Goal: Task Accomplishment & Management: Use online tool/utility

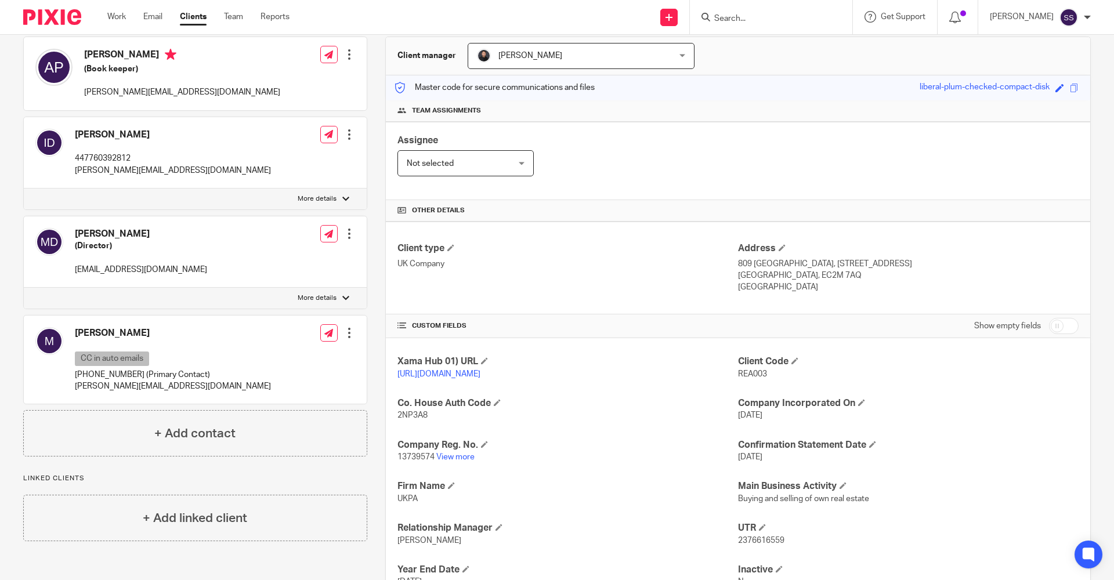
scroll to position [17, 0]
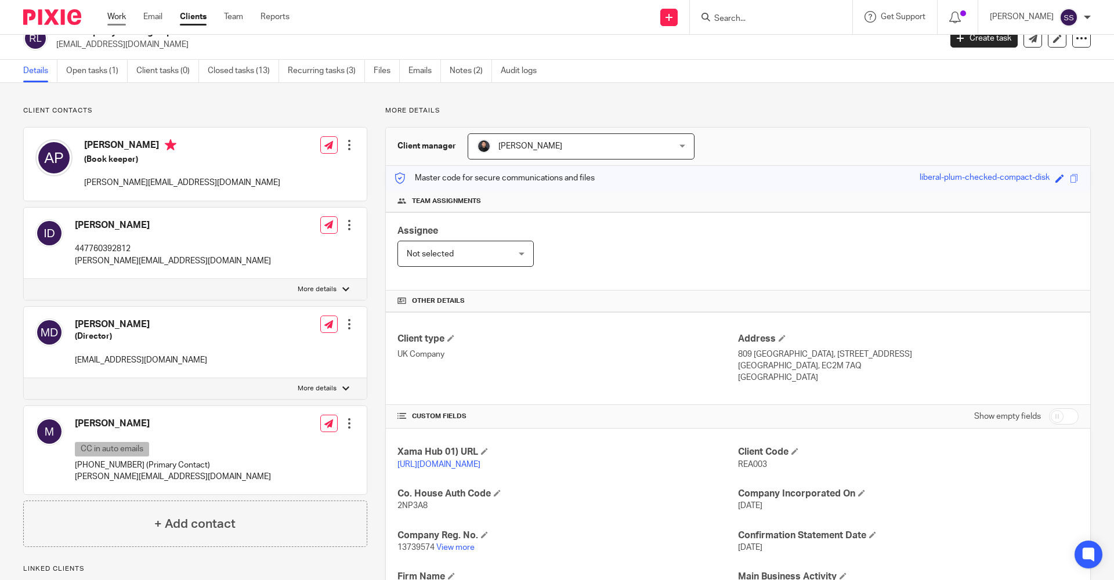
click at [122, 20] on link "Work" at bounding box center [116, 17] width 19 height 12
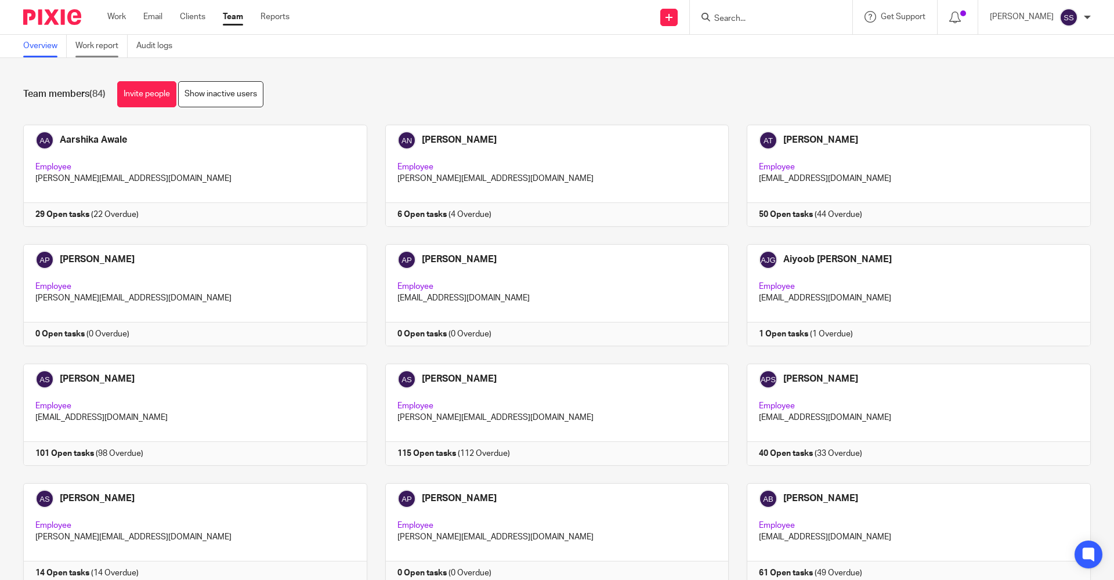
click at [91, 39] on link "Work report" at bounding box center [101, 46] width 52 height 23
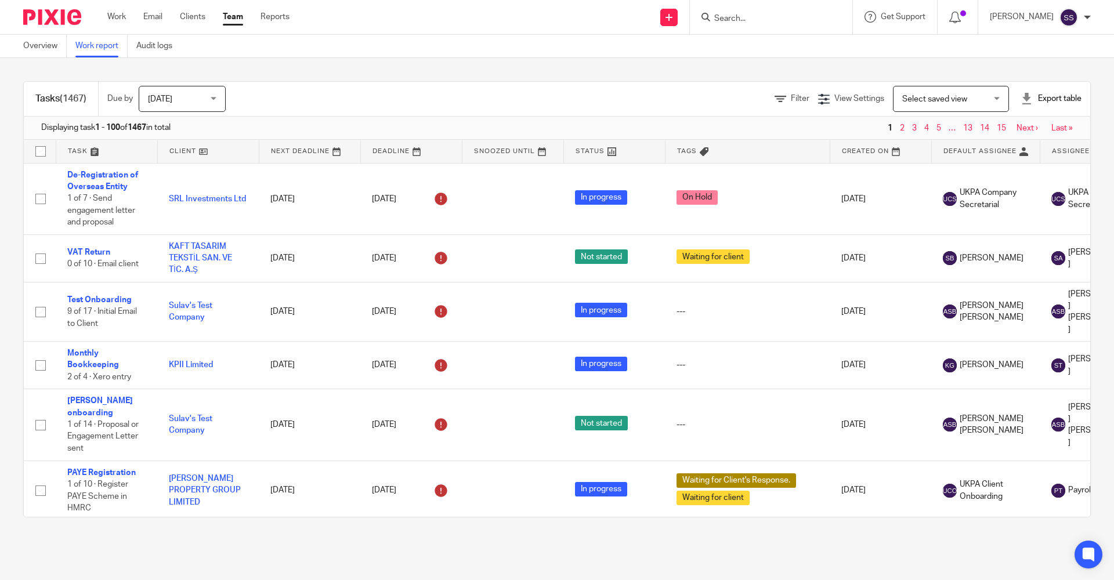
click at [175, 99] on span "[DATE]" at bounding box center [179, 98] width 62 height 24
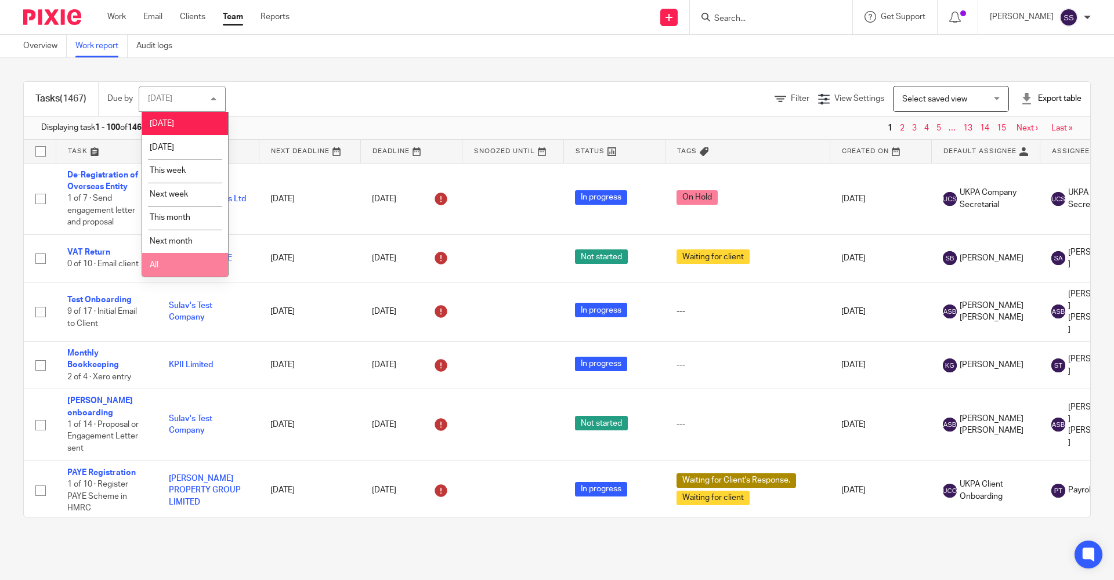
click at [162, 267] on li "All" at bounding box center [185, 265] width 86 height 24
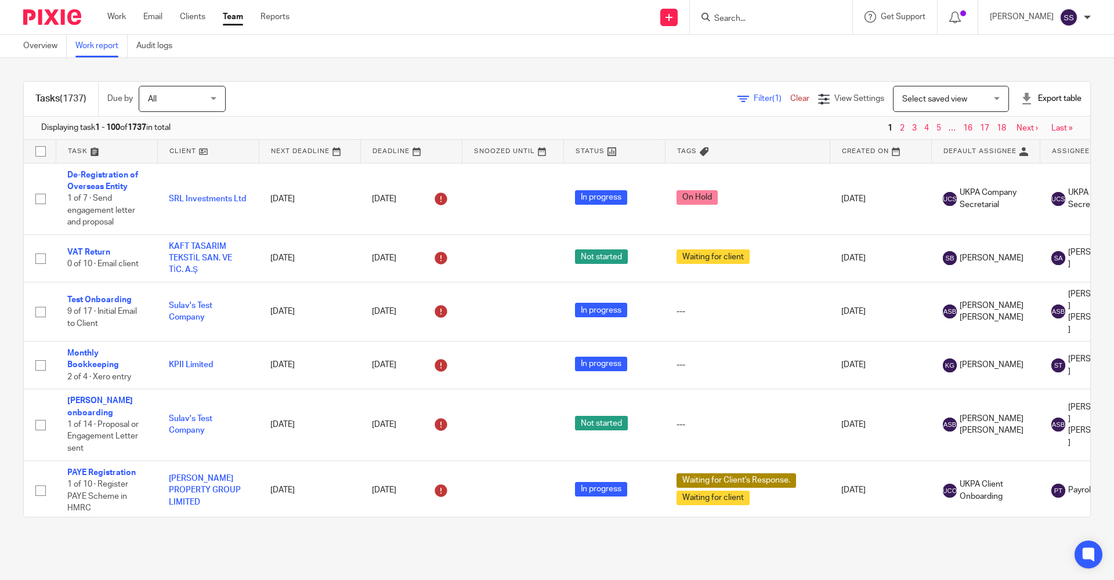
click at [754, 99] on span "Filter (1)" at bounding box center [772, 99] width 37 height 8
click at [738, 95] on icon at bounding box center [744, 99] width 12 height 12
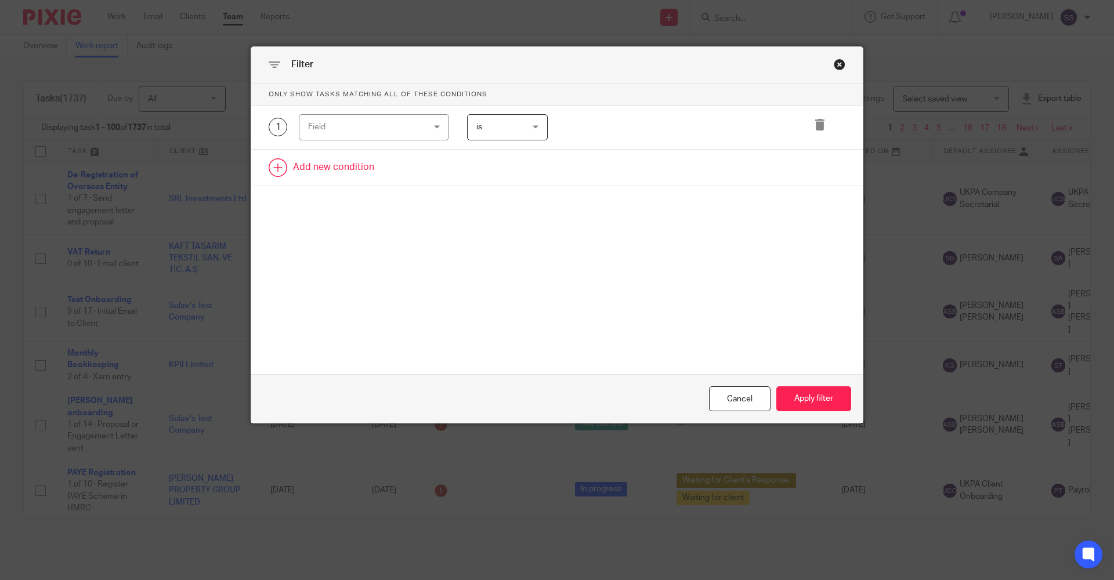
click at [274, 166] on link at bounding box center [557, 168] width 612 height 36
click at [834, 65] on div "Close this dialog window" at bounding box center [840, 65] width 12 height 12
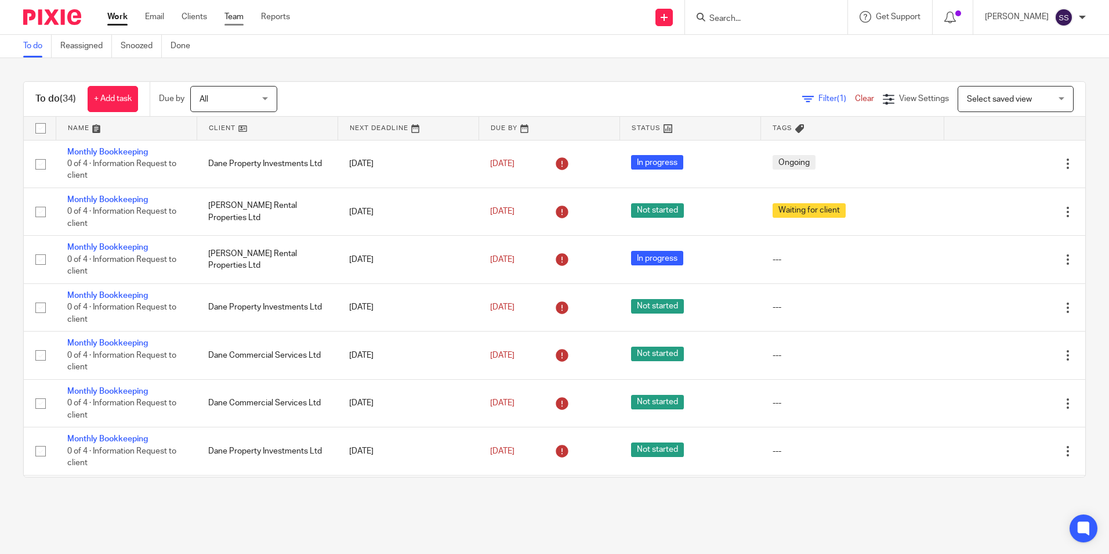
click at [230, 15] on link "Team" at bounding box center [234, 17] width 19 height 12
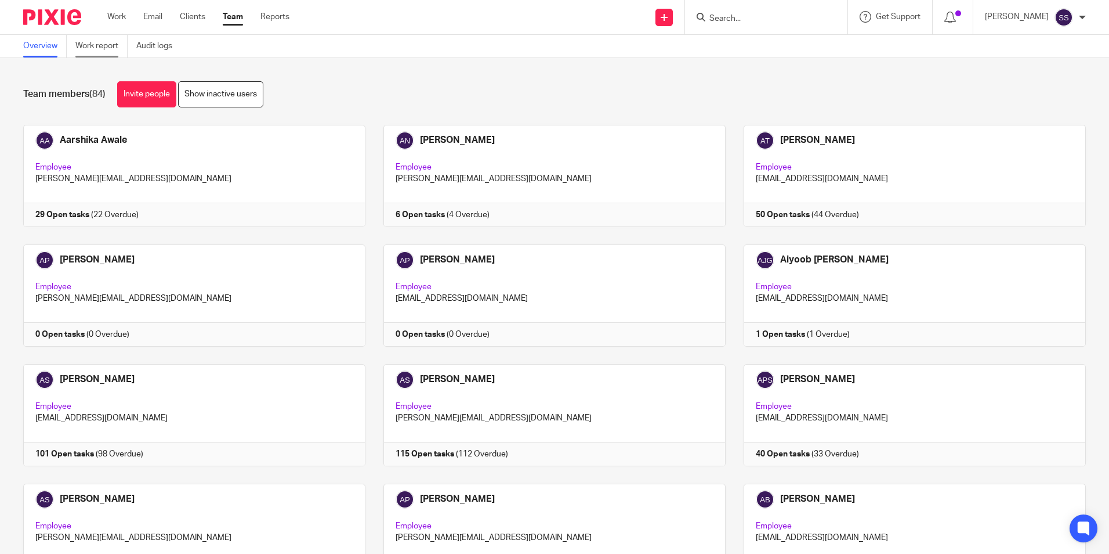
click at [112, 41] on link "Work report" at bounding box center [101, 46] width 52 height 23
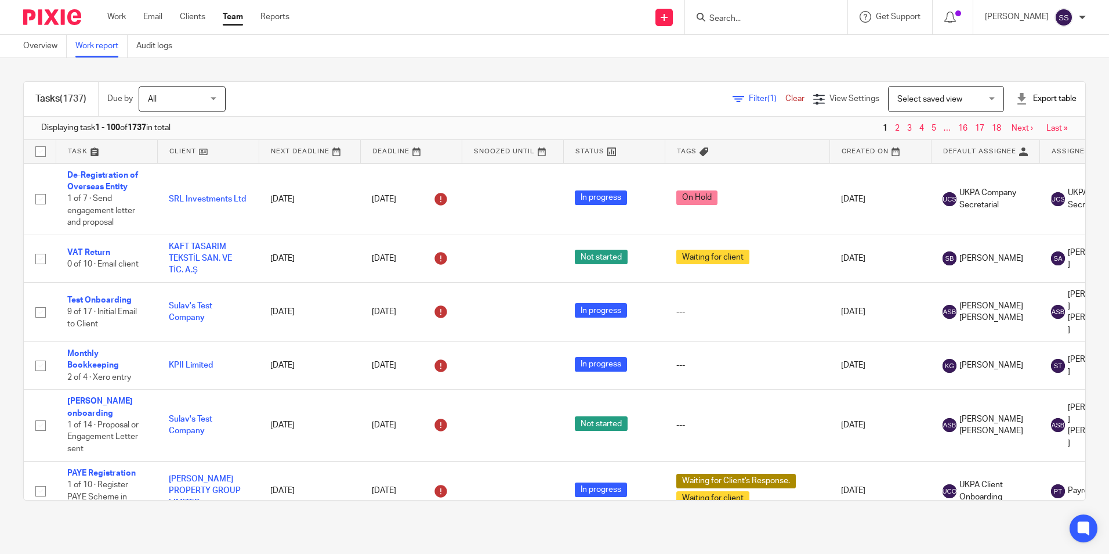
click at [733, 103] on icon at bounding box center [739, 99] width 12 height 12
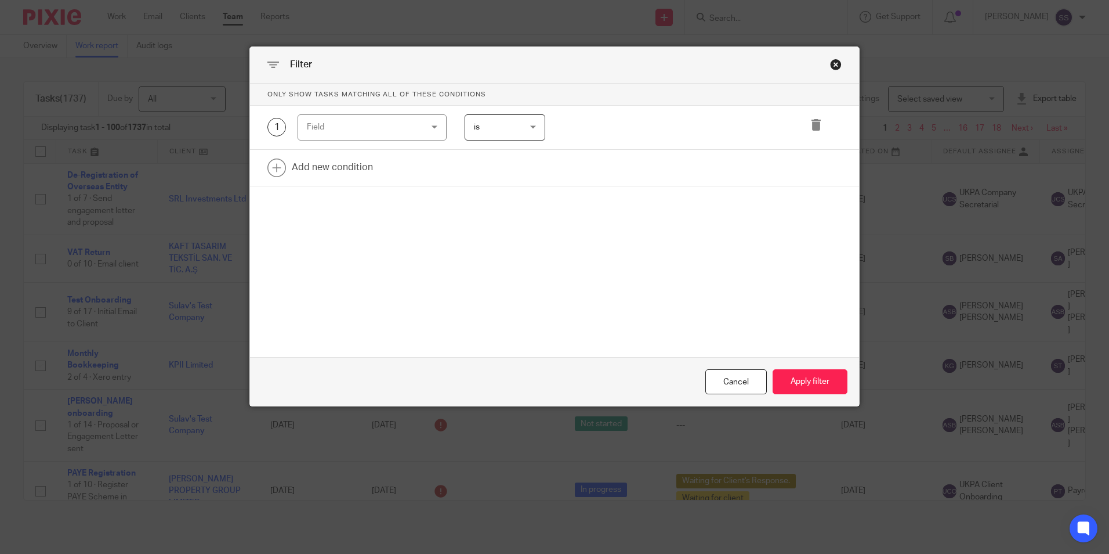
click at [833, 62] on div "Close this dialog window" at bounding box center [836, 65] width 12 height 12
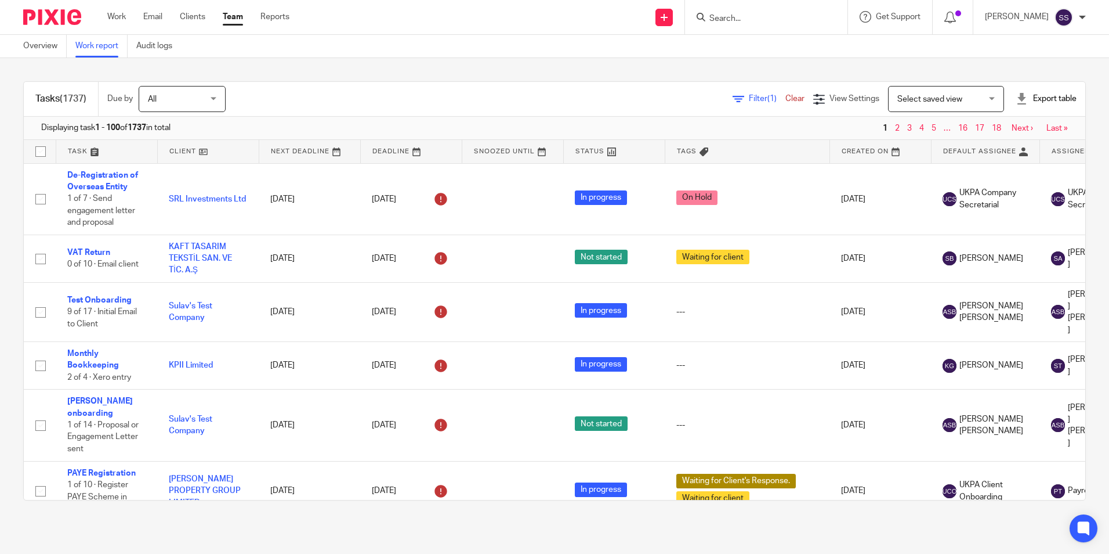
click at [733, 94] on icon at bounding box center [739, 99] width 12 height 12
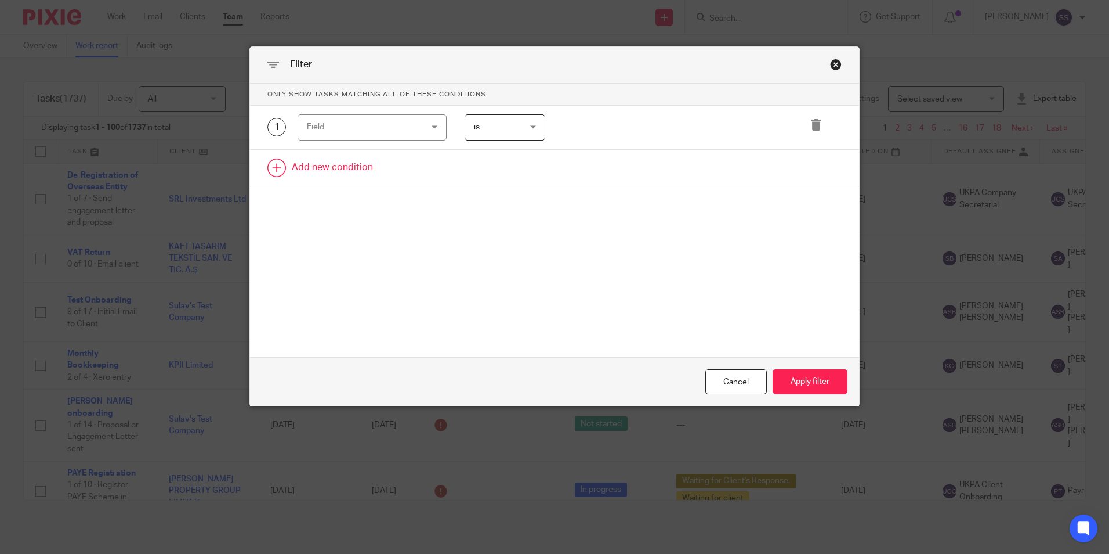
click at [274, 173] on link at bounding box center [554, 168] width 609 height 36
click at [361, 128] on div "Field" at bounding box center [362, 127] width 111 height 24
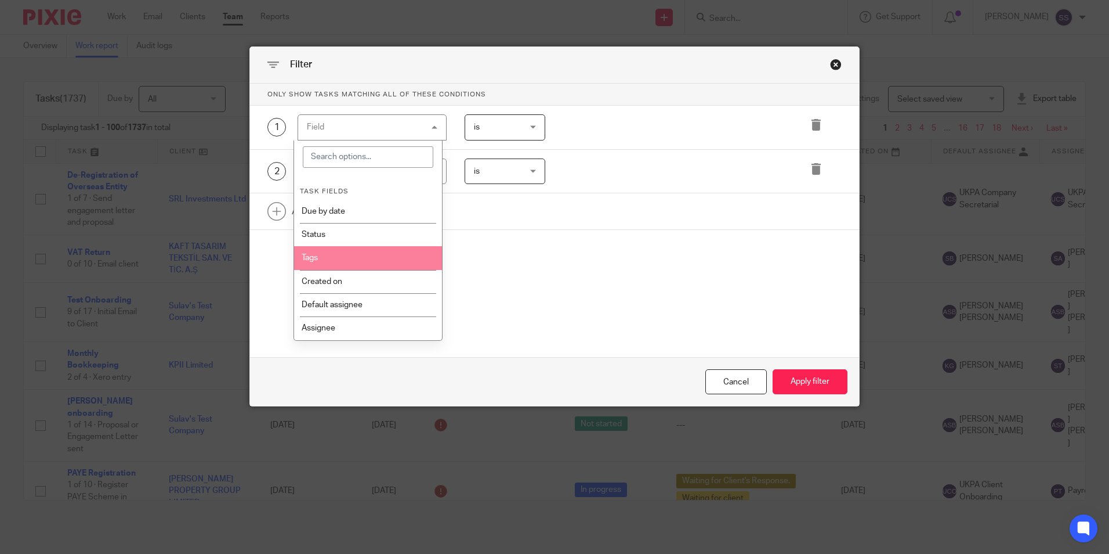
click at [548, 234] on div "Only show tasks matching all of these conditions 1 Field Task fields Due by dat…" at bounding box center [554, 189] width 609 height 210
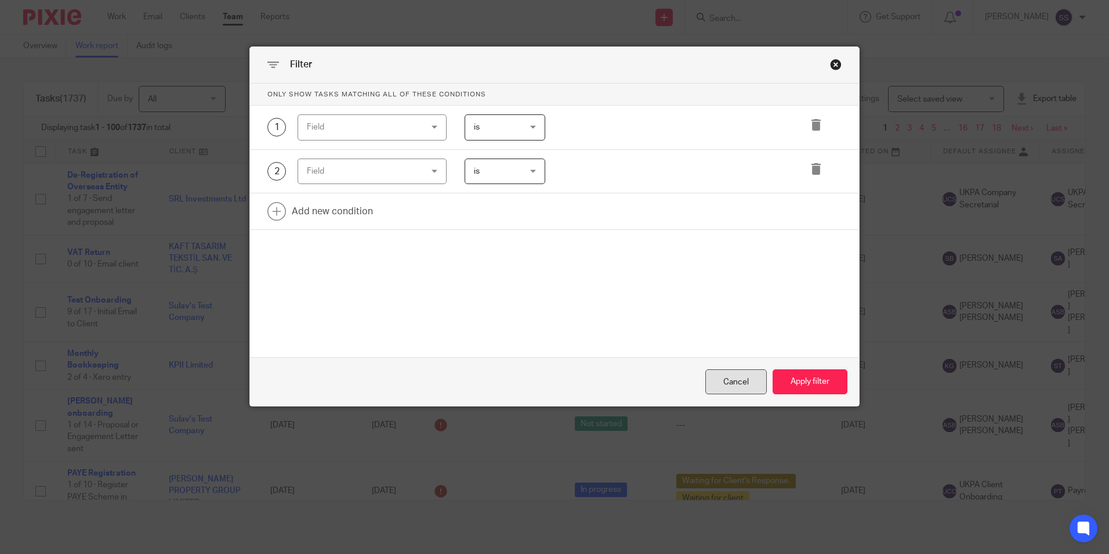
click at [725, 387] on div "Cancel" at bounding box center [737, 381] width 62 height 25
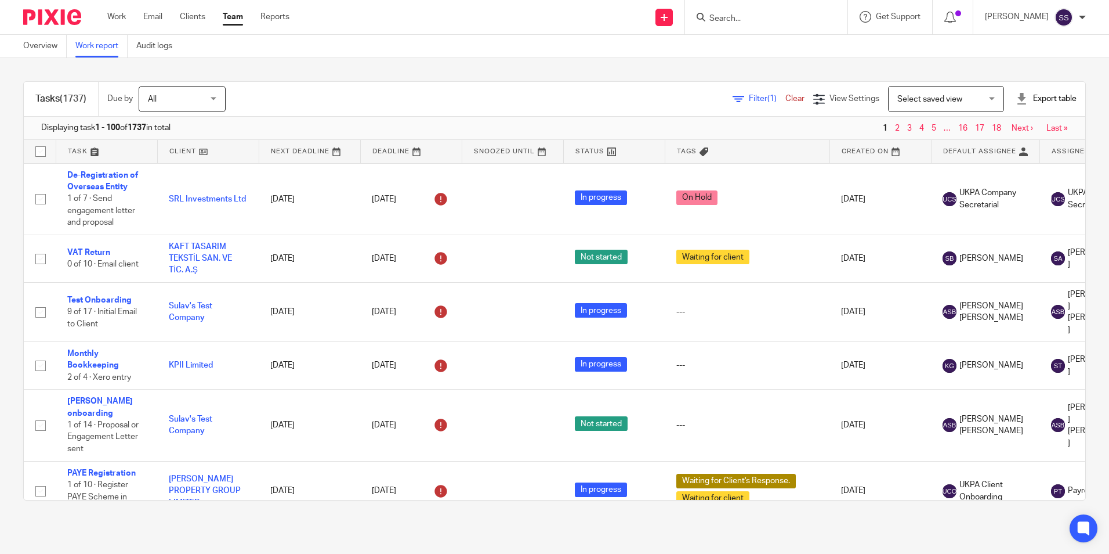
click at [733, 100] on icon at bounding box center [739, 99] width 12 height 12
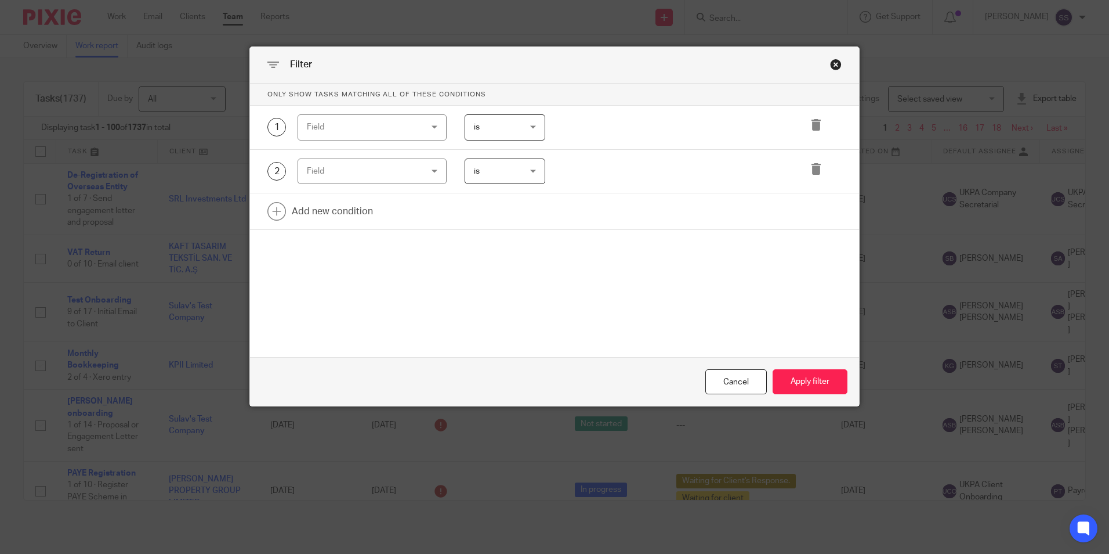
click at [349, 135] on div "Field" at bounding box center [362, 127] width 111 height 24
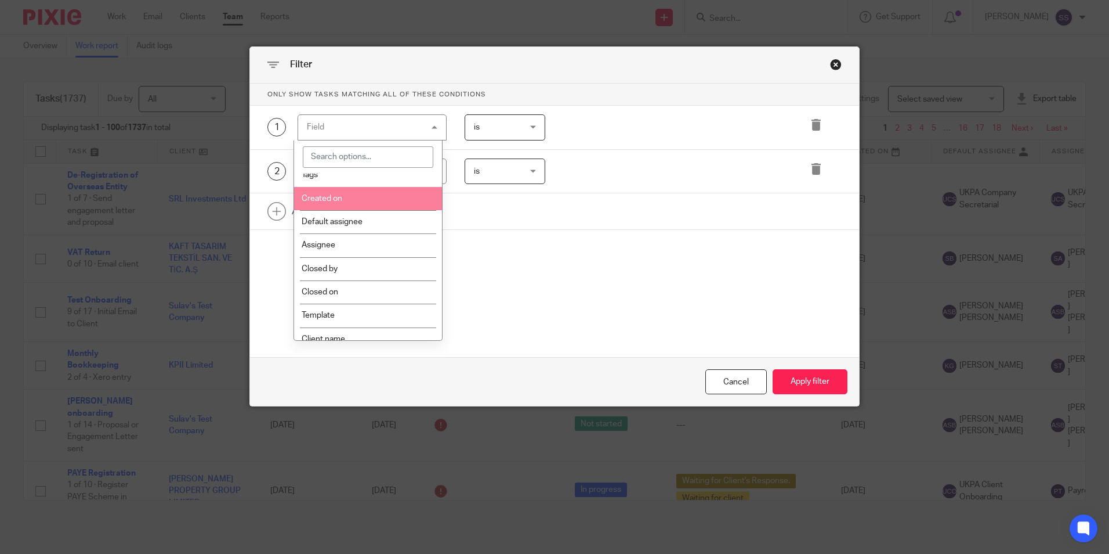
scroll to position [58, 0]
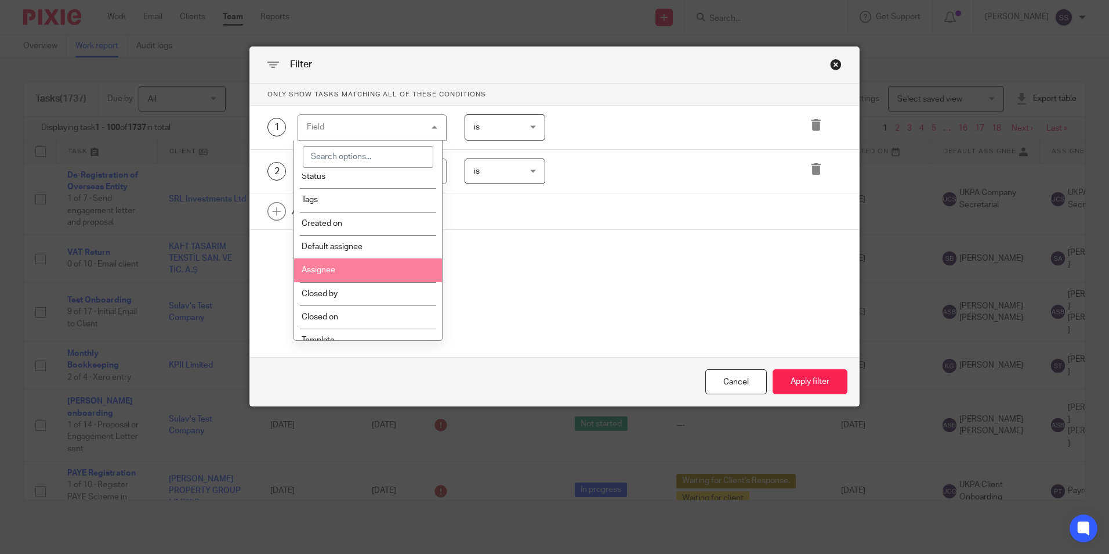
click at [362, 273] on li "Assignee" at bounding box center [368, 269] width 148 height 23
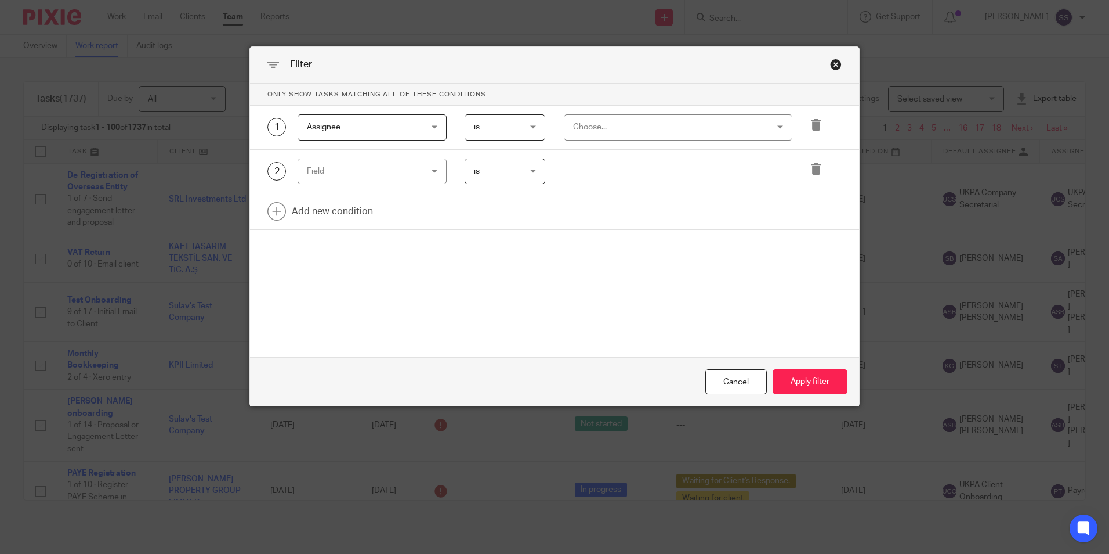
click at [586, 279] on div "Only show tasks matching all of these conditions 1 Assignee Assignee Task field…" at bounding box center [554, 189] width 609 height 210
click at [812, 375] on button "Apply filter" at bounding box center [810, 381] width 75 height 25
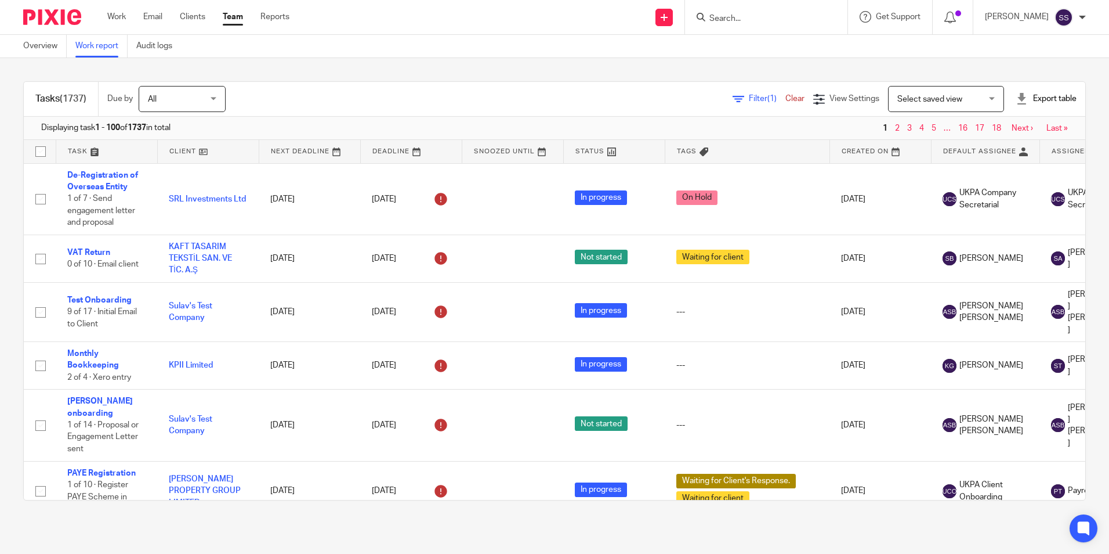
click at [749, 98] on span "Filter (1)" at bounding box center [767, 99] width 37 height 8
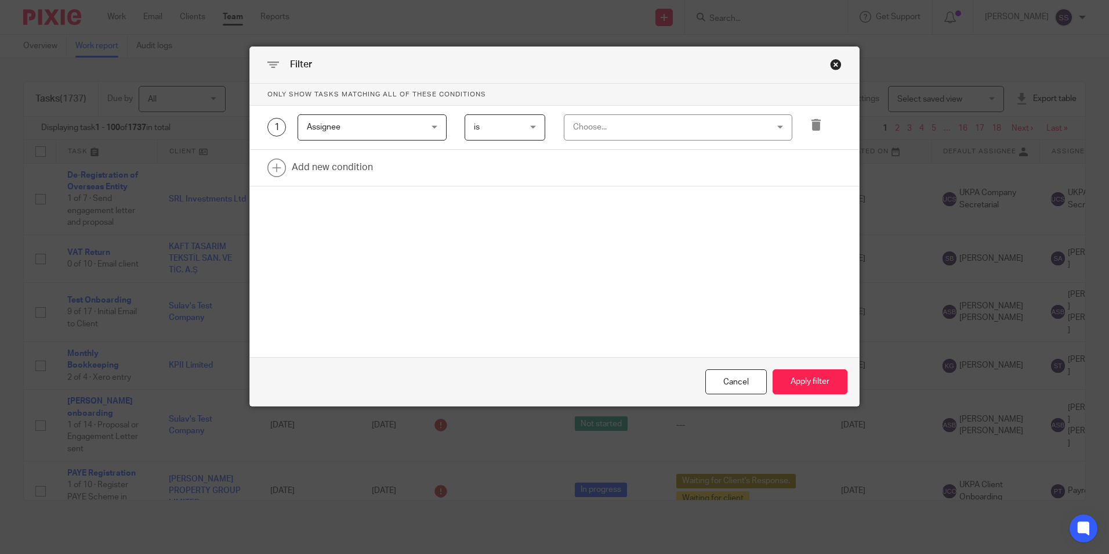
click at [609, 131] on div "Choose..." at bounding box center [660, 127] width 175 height 24
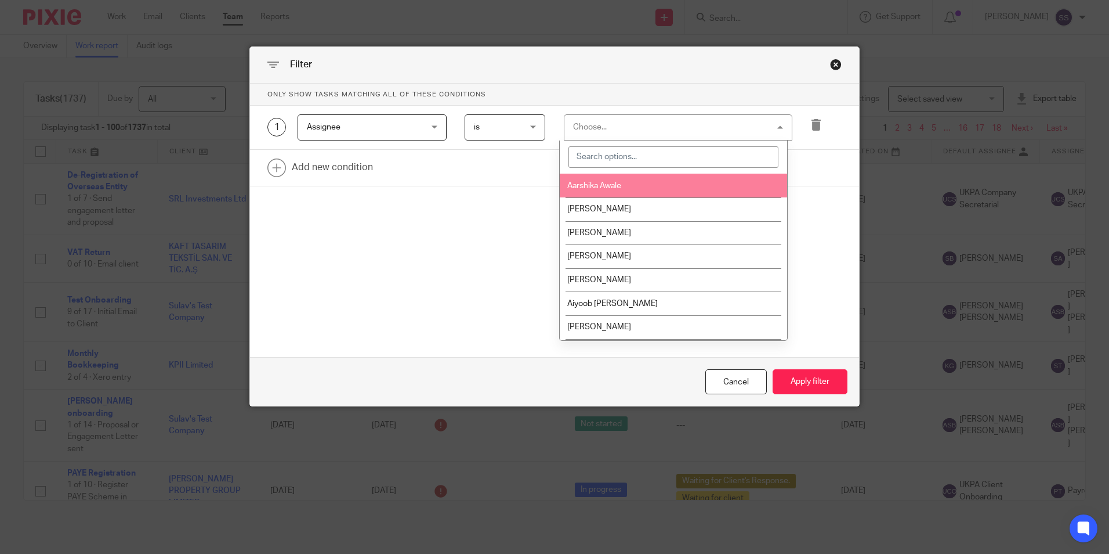
click at [599, 153] on input "search" at bounding box center [674, 157] width 210 height 22
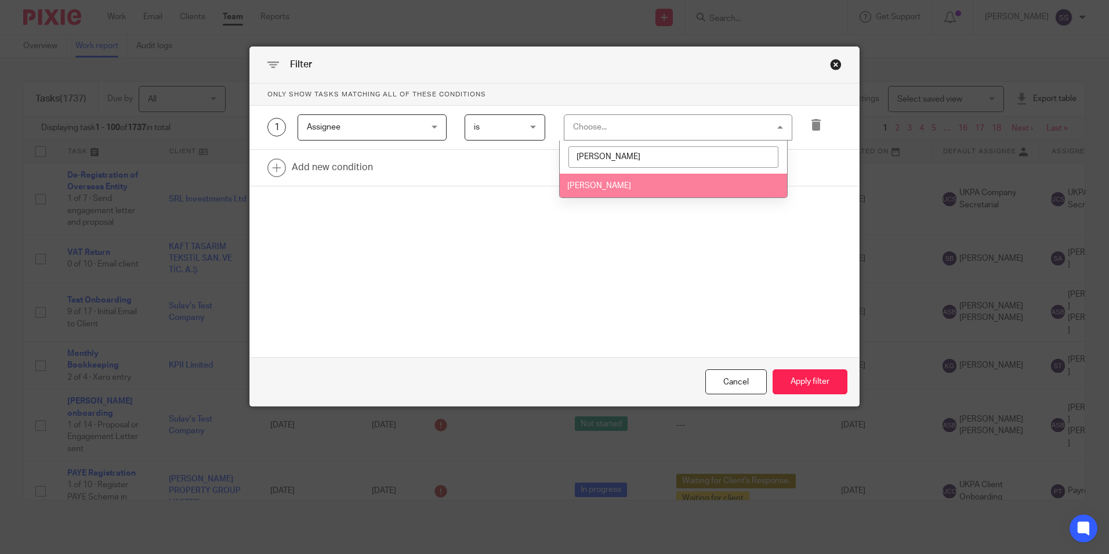
type input "sumitra"
click at [620, 187] on span "[PERSON_NAME]" at bounding box center [600, 186] width 64 height 8
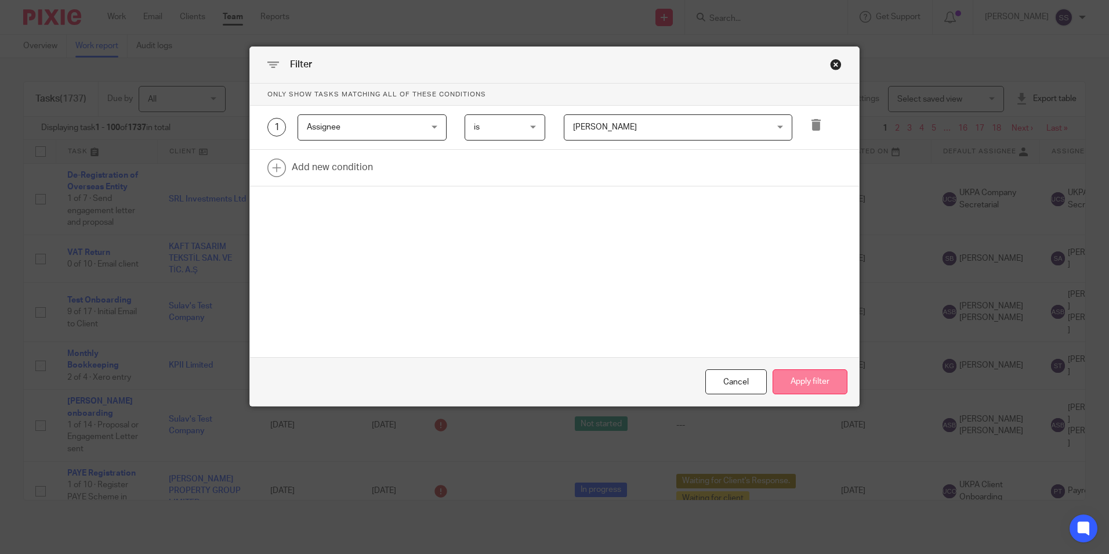
click at [814, 381] on button "Apply filter" at bounding box center [810, 381] width 75 height 25
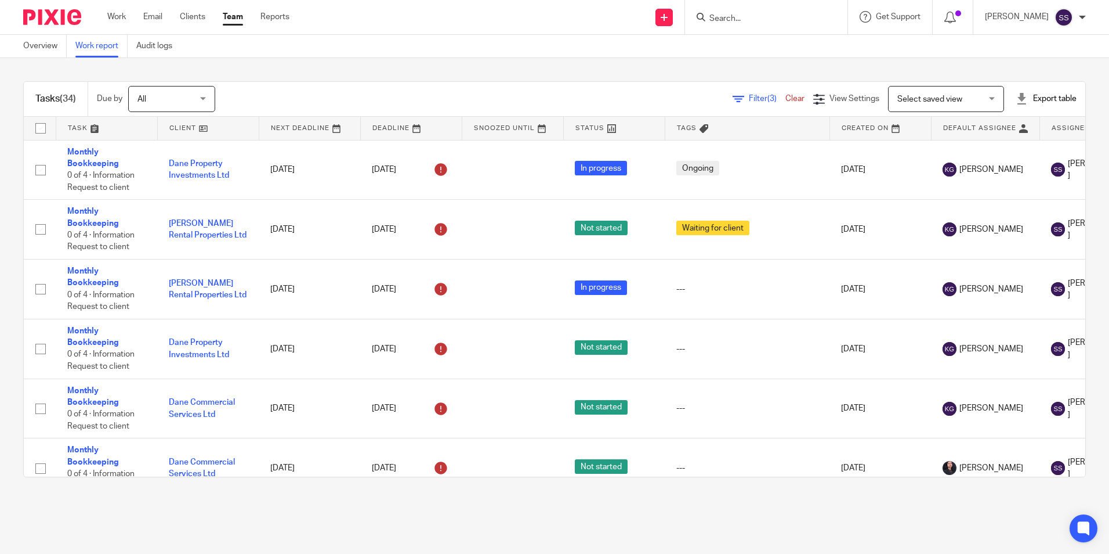
click at [1016, 99] on div at bounding box center [1022, 99] width 12 height 12
click at [1004, 146] on li "Excel spreadsheet" at bounding box center [1017, 141] width 67 height 17
click at [1003, 142] on link "Excel spreadsheet" at bounding box center [1017, 142] width 67 height 8
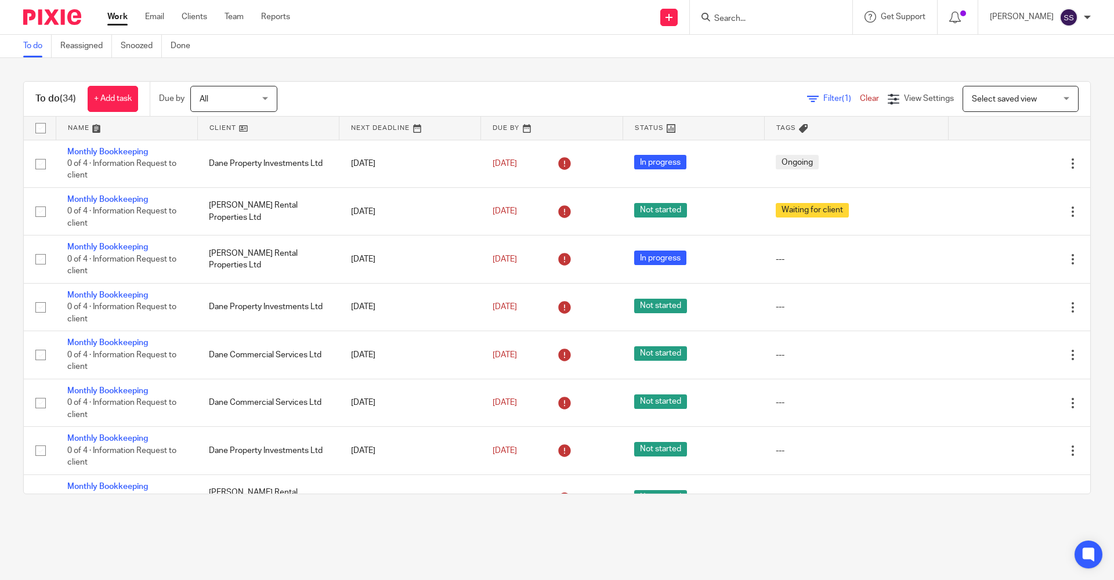
click at [733, 12] on form at bounding box center [775, 17] width 124 height 15
click at [727, 15] on input "Search" at bounding box center [765, 19] width 104 height 10
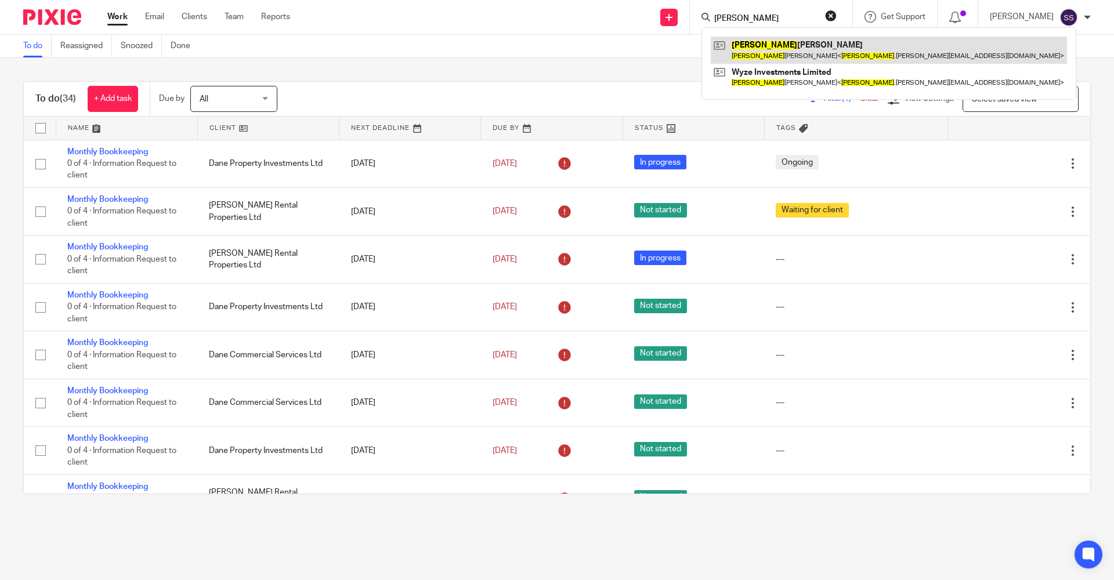
type input "Bradley"
click at [753, 59] on link at bounding box center [889, 50] width 356 height 27
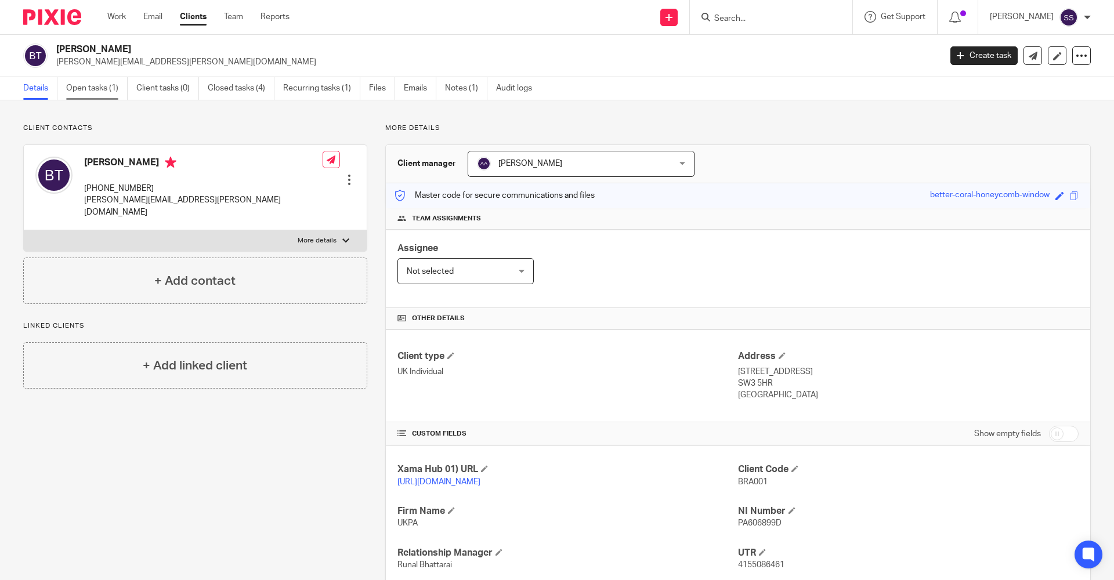
click at [80, 86] on link "Open tasks (1)" at bounding box center [97, 88] width 62 height 23
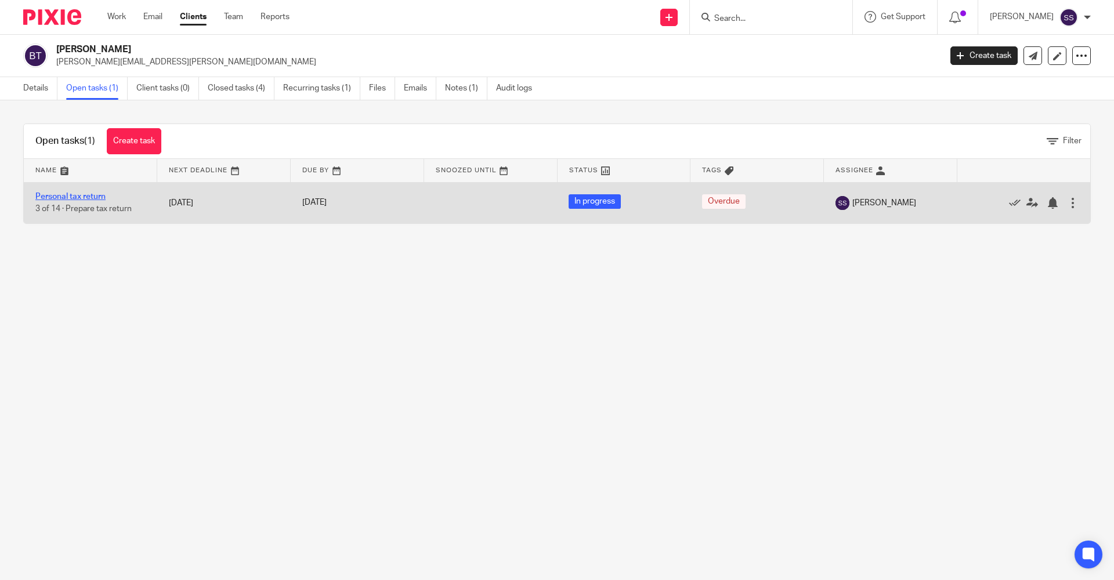
click at [76, 193] on link "Personal tax return" at bounding box center [70, 197] width 70 height 8
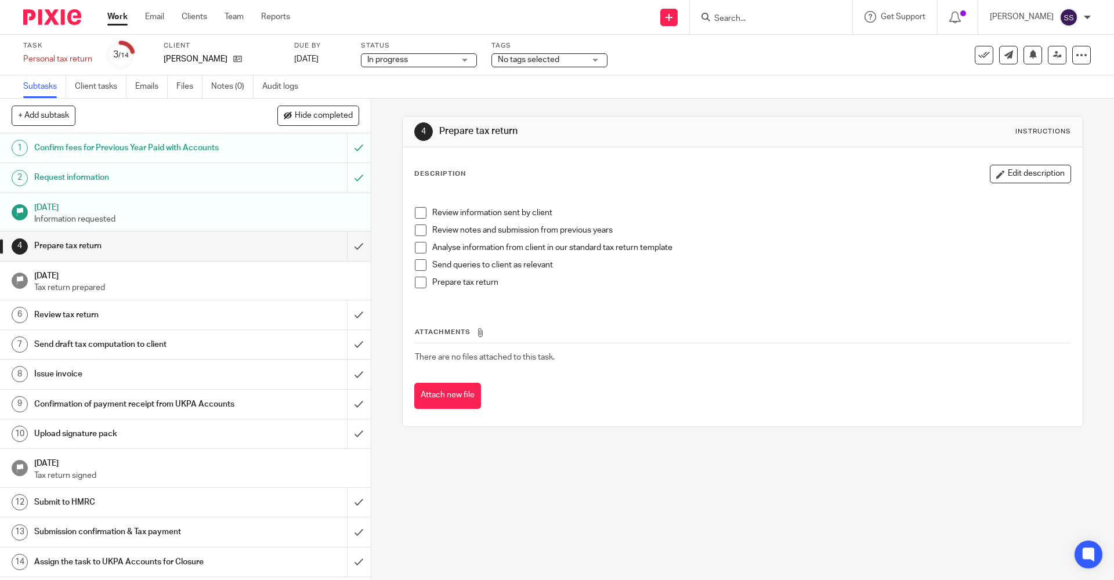
click at [641, 478] on div "4 Prepare tax return Instructions Description Edit description Review informati…" at bounding box center [742, 340] width 743 height 482
